Goal: Task Accomplishment & Management: Use online tool/utility

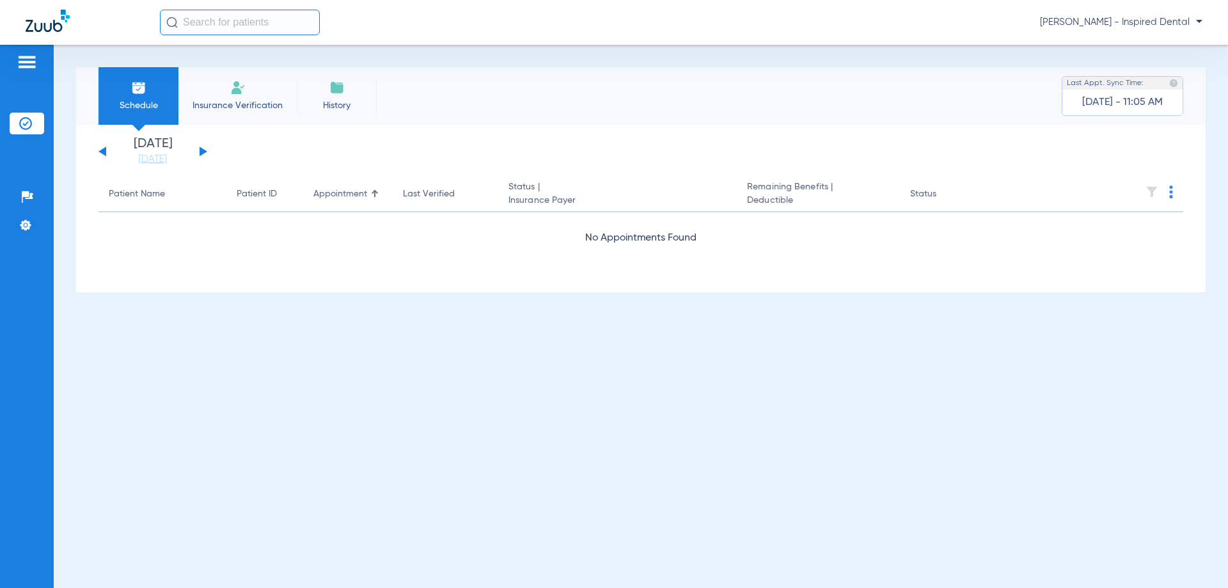
click at [203, 152] on button at bounding box center [204, 151] width 8 height 10
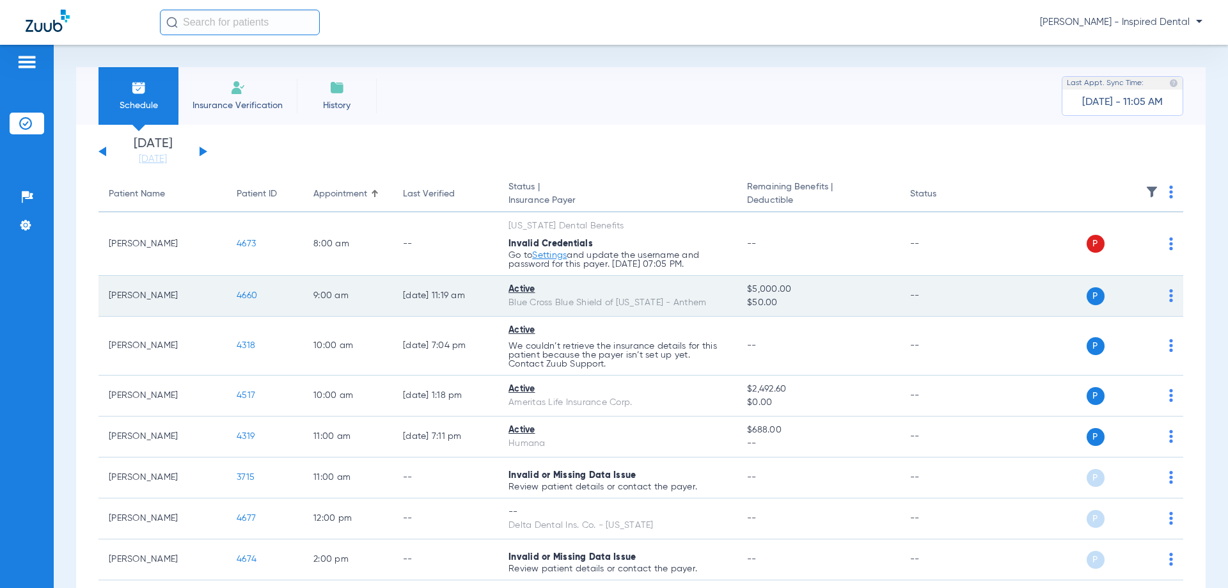
scroll to position [128, 0]
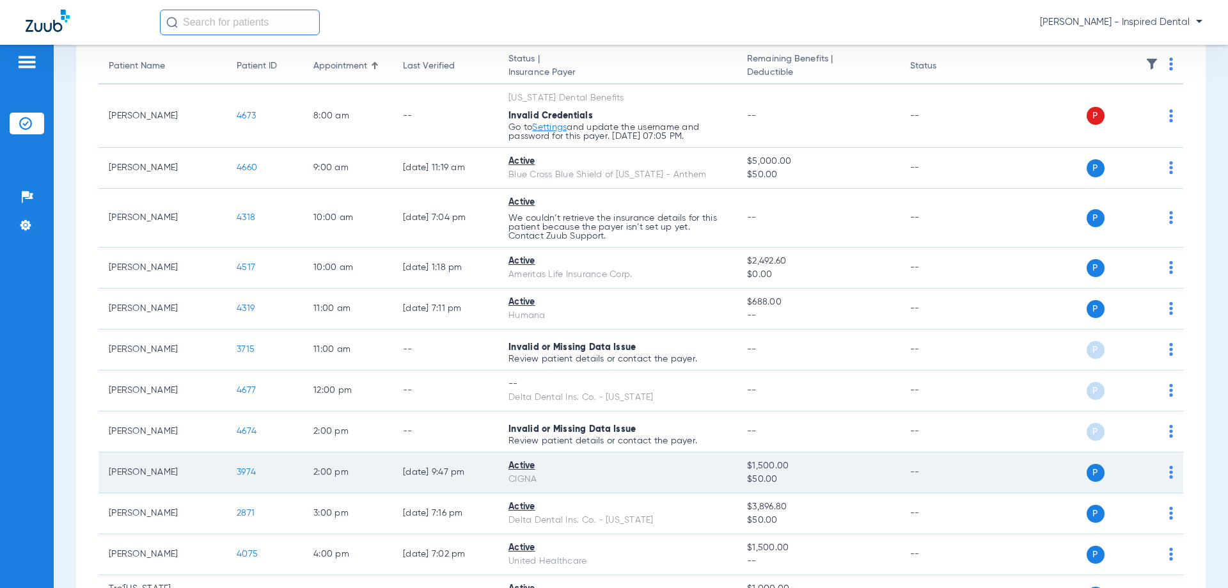
click at [1169, 475] on img at bounding box center [1171, 472] width 4 height 13
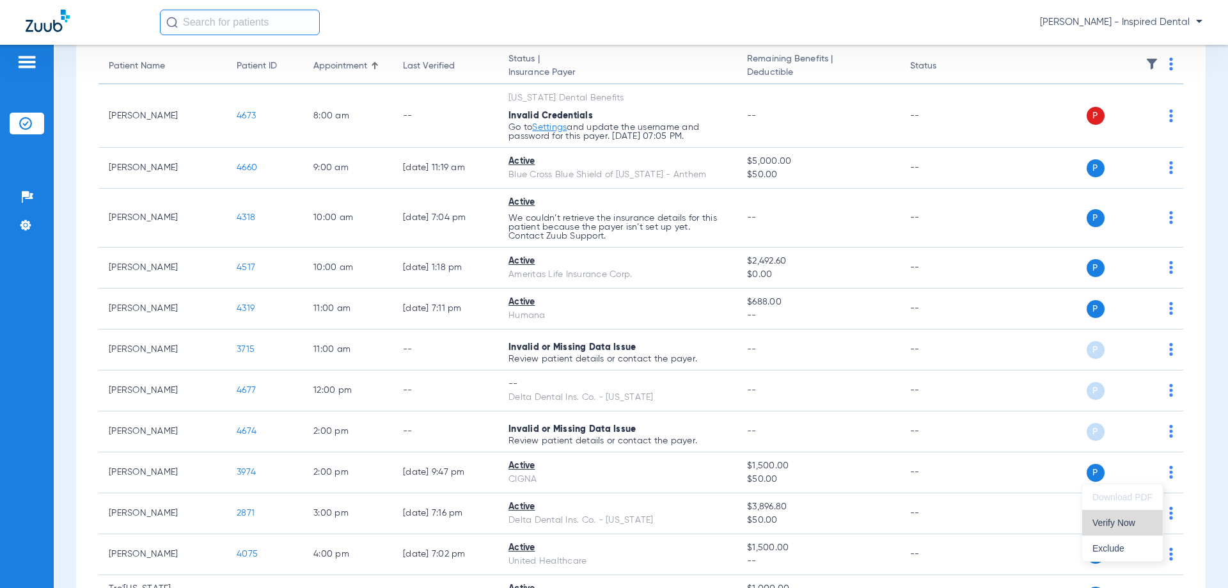
click at [1124, 523] on span "Verify Now" at bounding box center [1122, 522] width 60 height 9
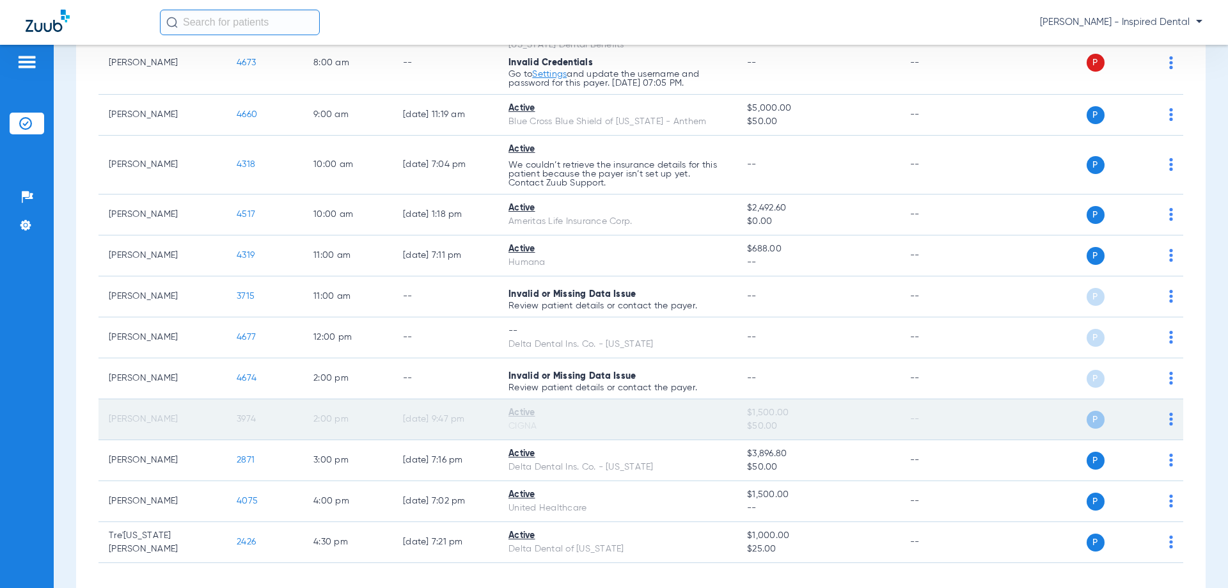
scroll to position [192, 0]
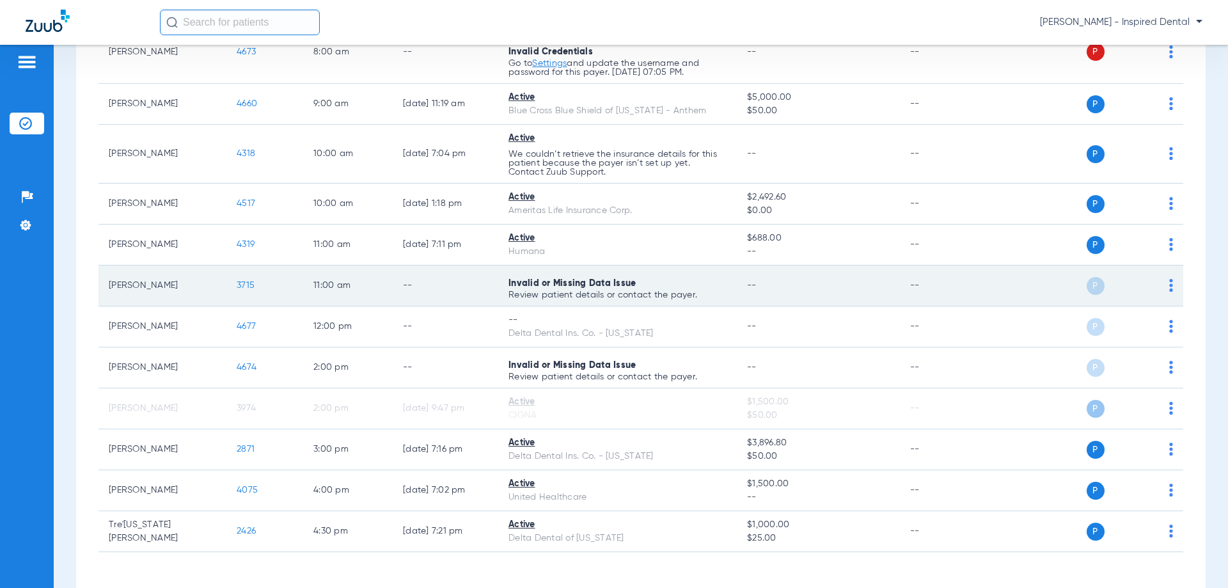
click at [1158, 288] on div "P S" at bounding box center [1079, 286] width 187 height 18
click at [1169, 288] on img at bounding box center [1171, 285] width 4 height 13
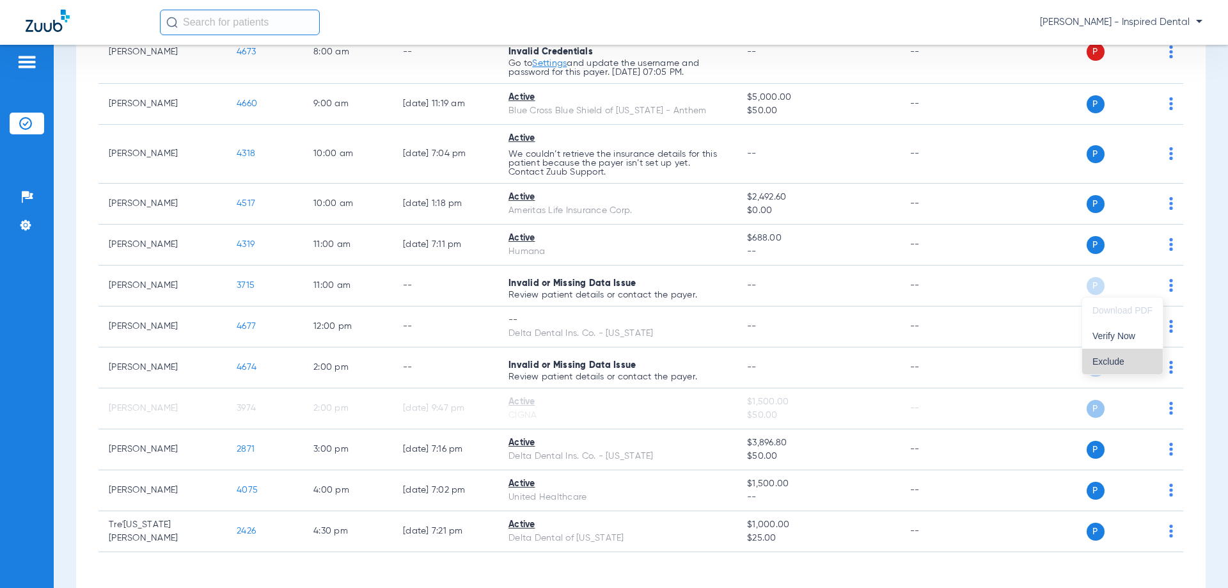
click at [1122, 362] on span "Exclude" at bounding box center [1122, 361] width 60 height 9
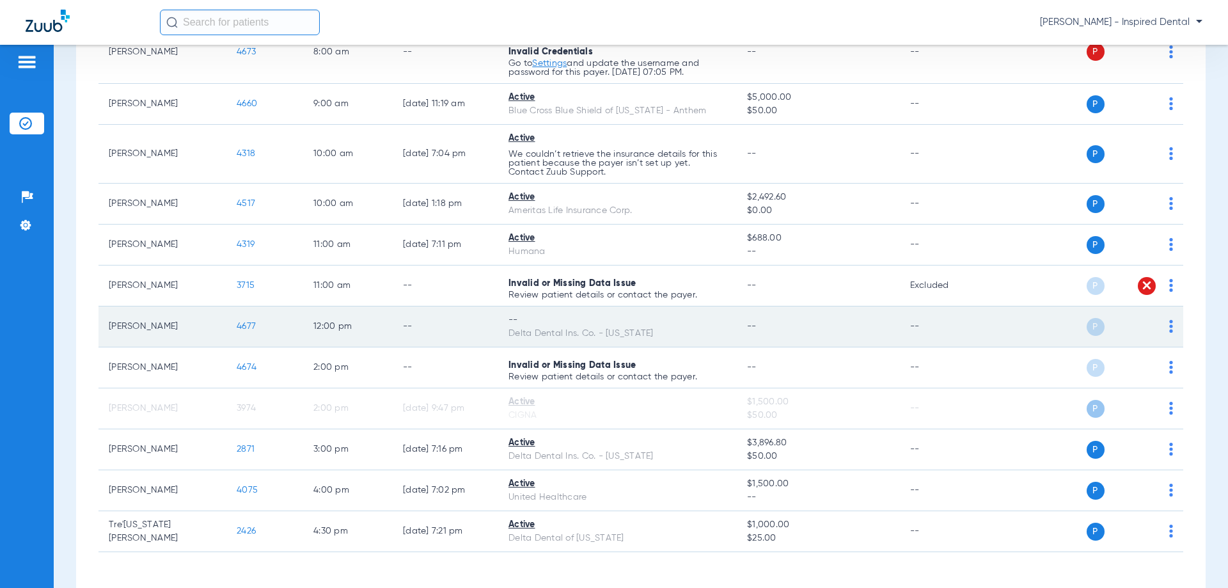
click at [1169, 328] on img at bounding box center [1171, 326] width 4 height 13
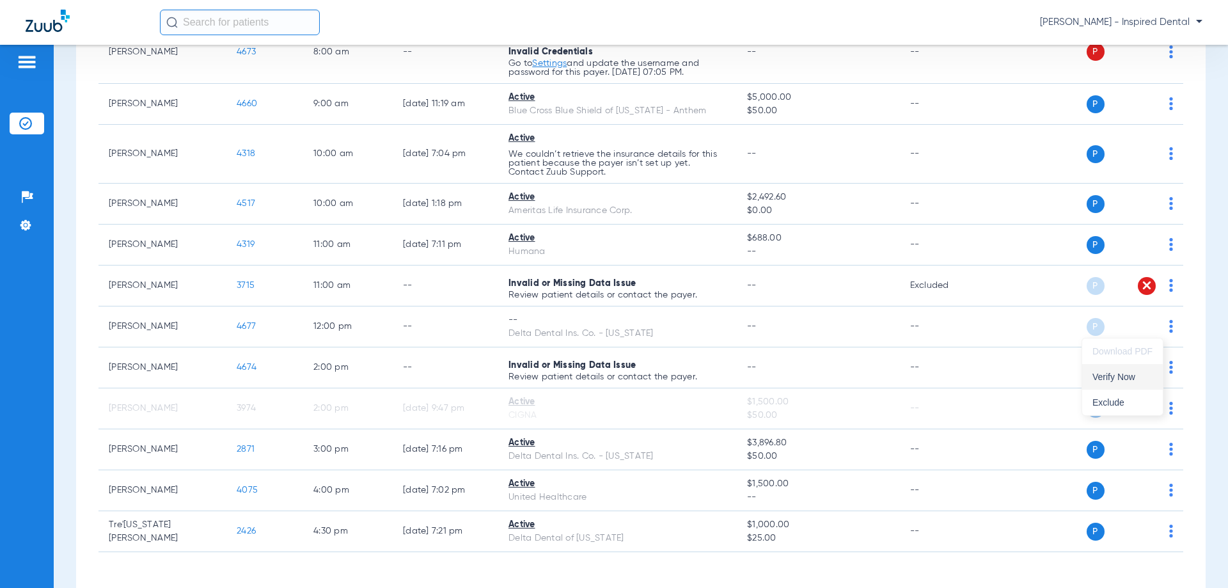
click at [1117, 380] on span "Verify Now" at bounding box center [1122, 376] width 60 height 9
drag, startPoint x: 822, startPoint y: 2, endPoint x: 818, endPoint y: 20, distance: 18.3
click at [822, 2] on div "[PERSON_NAME] - Inspired Dental" at bounding box center [614, 22] width 1228 height 45
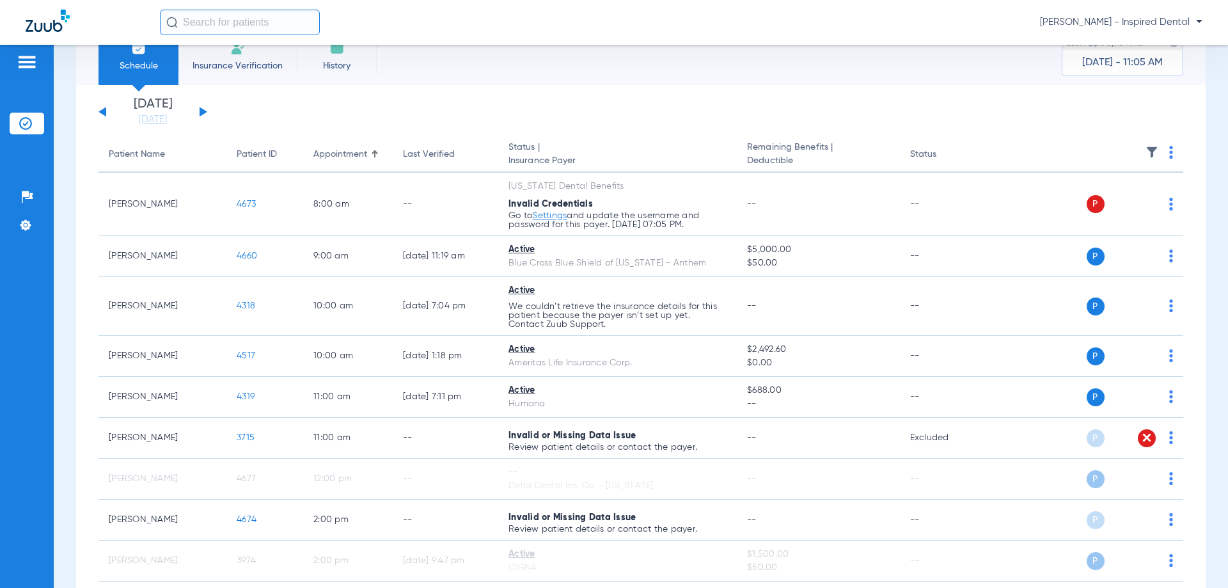
scroll to position [0, 0]
